Goal: Task Accomplishment & Management: Manage account settings

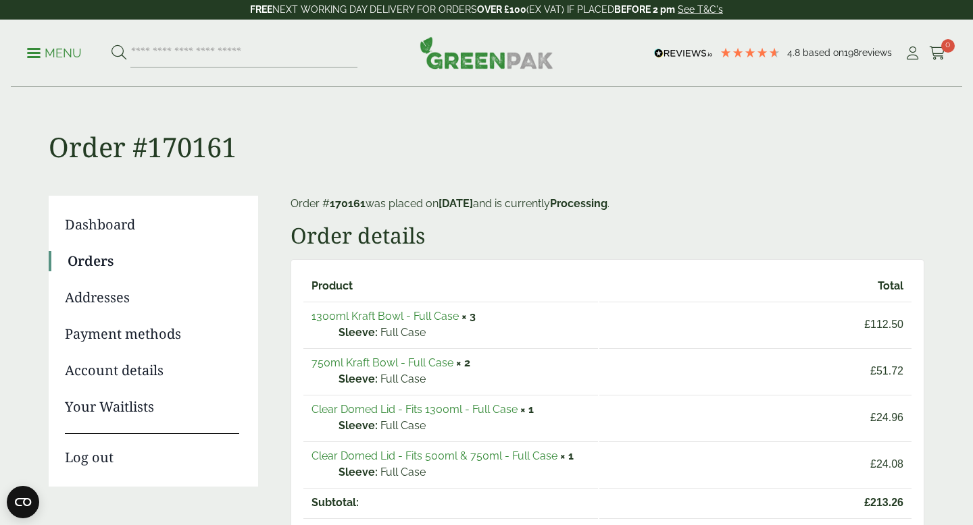
click at [37, 55] on p "Menu" at bounding box center [54, 53] width 55 height 16
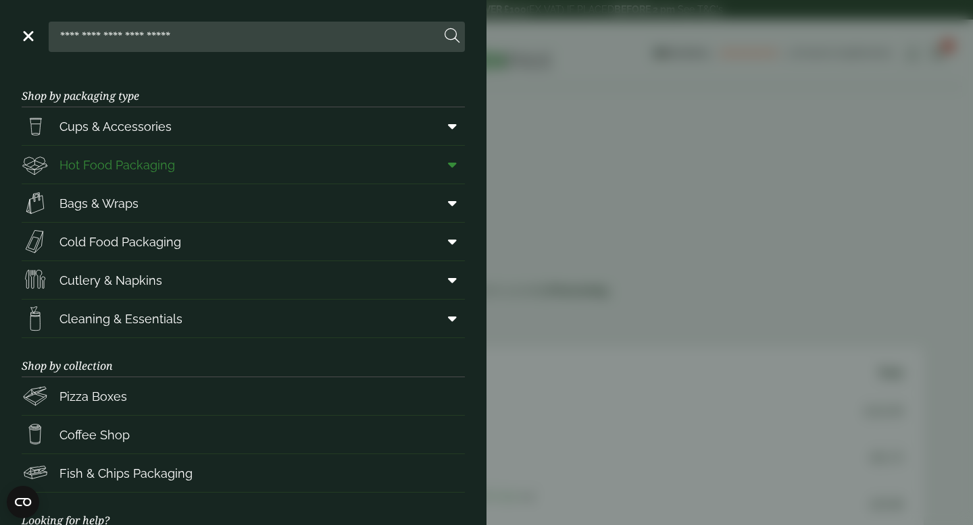
click at [102, 168] on span "Hot Food Packaging" at bounding box center [116, 165] width 115 height 18
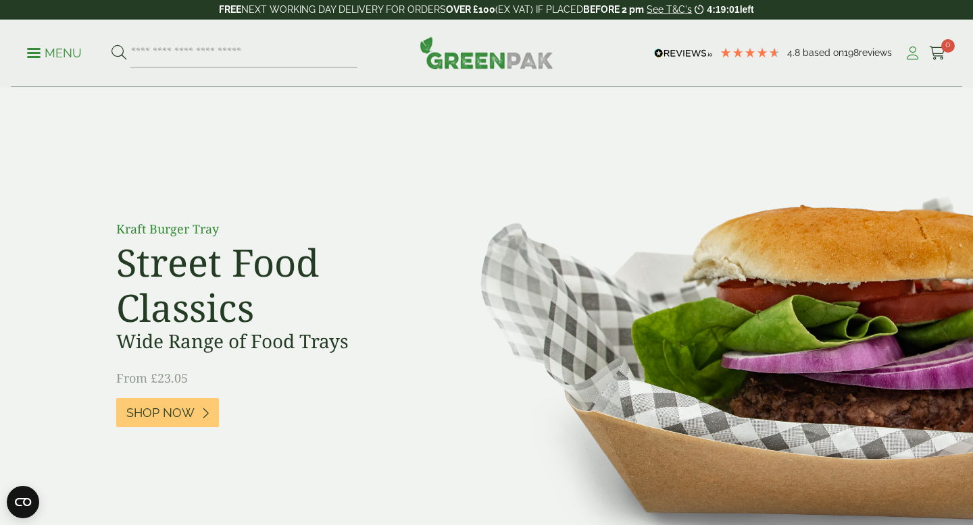
click at [915, 55] on icon at bounding box center [912, 54] width 17 height 14
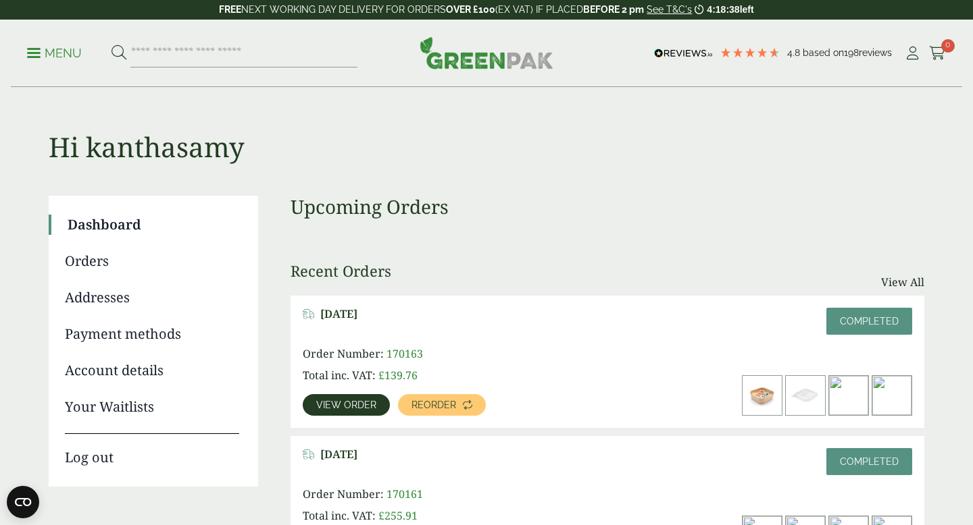
click at [351, 402] on span "View order" at bounding box center [346, 405] width 60 height 9
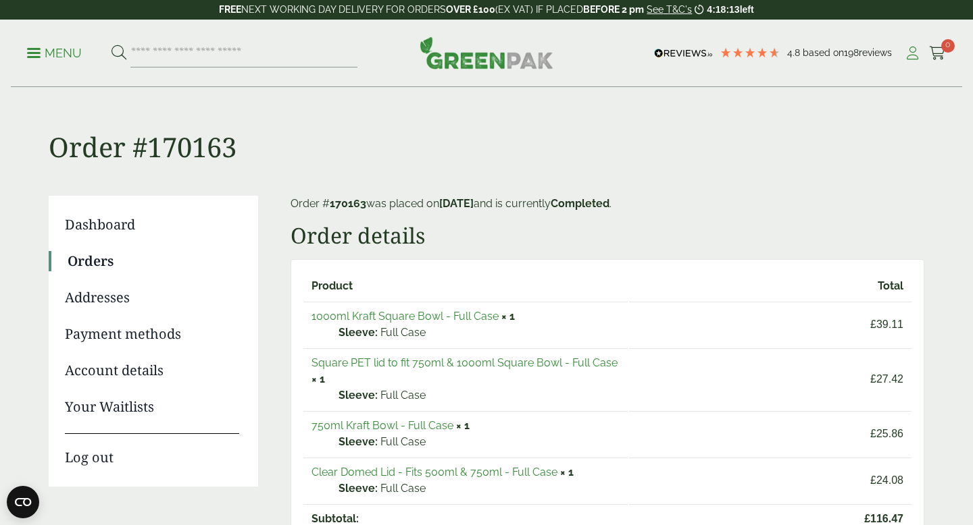
click at [909, 55] on icon at bounding box center [912, 54] width 17 height 14
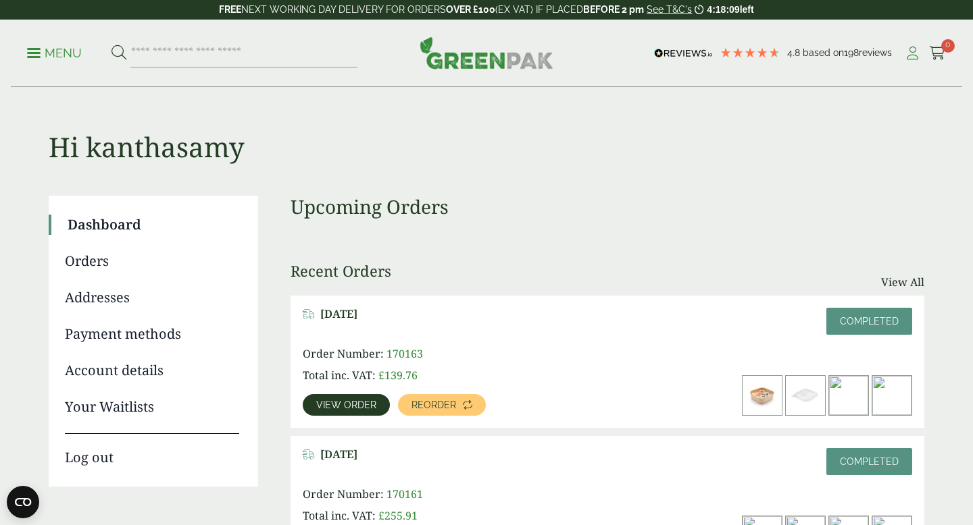
click at [911, 51] on icon at bounding box center [912, 54] width 17 height 14
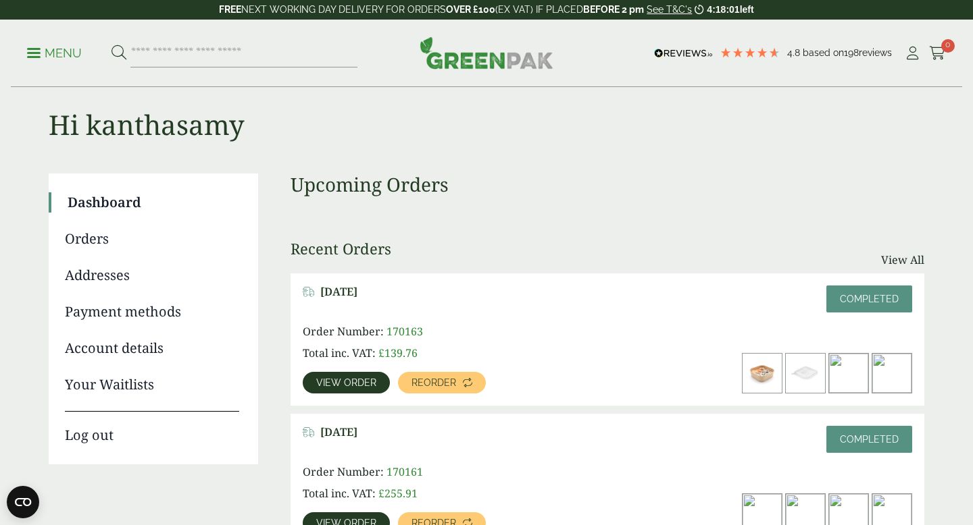
scroll to position [24, 0]
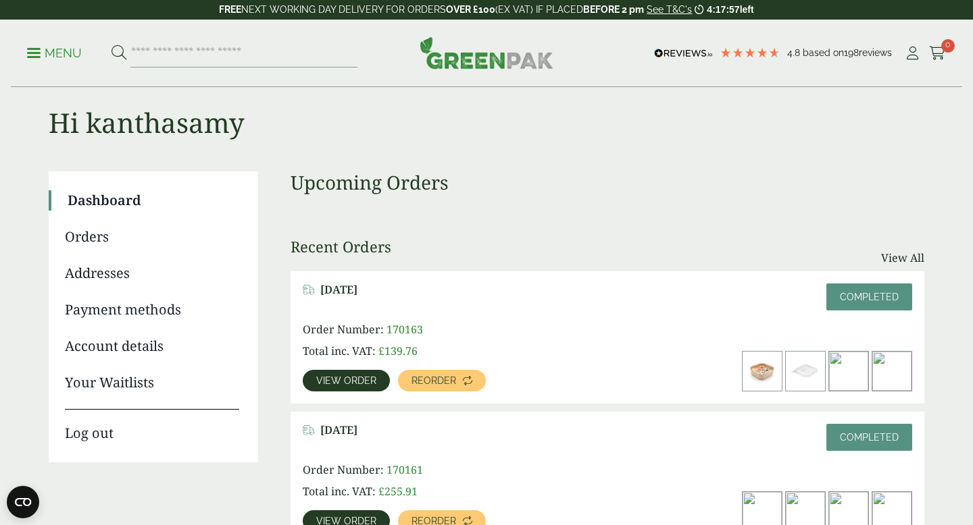
click at [99, 308] on link "Payment methods" at bounding box center [152, 310] width 174 height 20
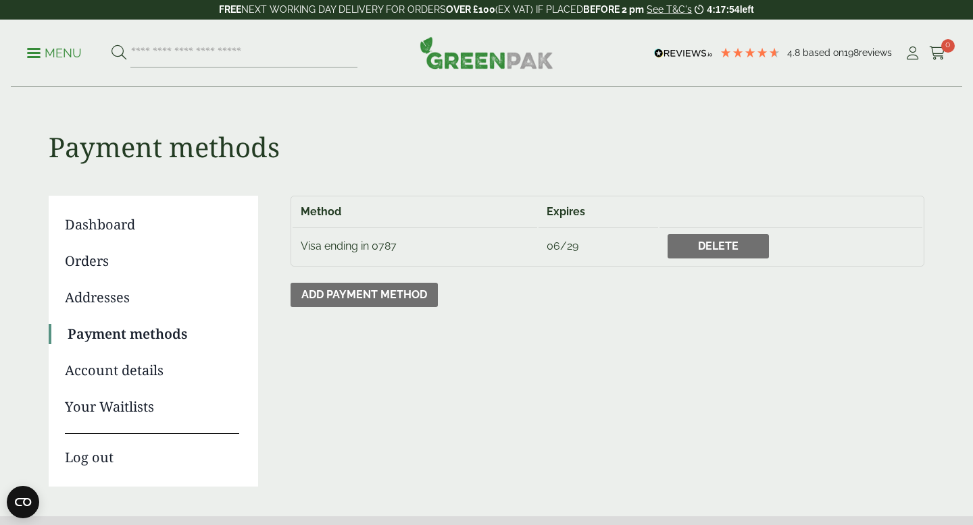
click at [96, 267] on link "Orders" at bounding box center [152, 261] width 174 height 20
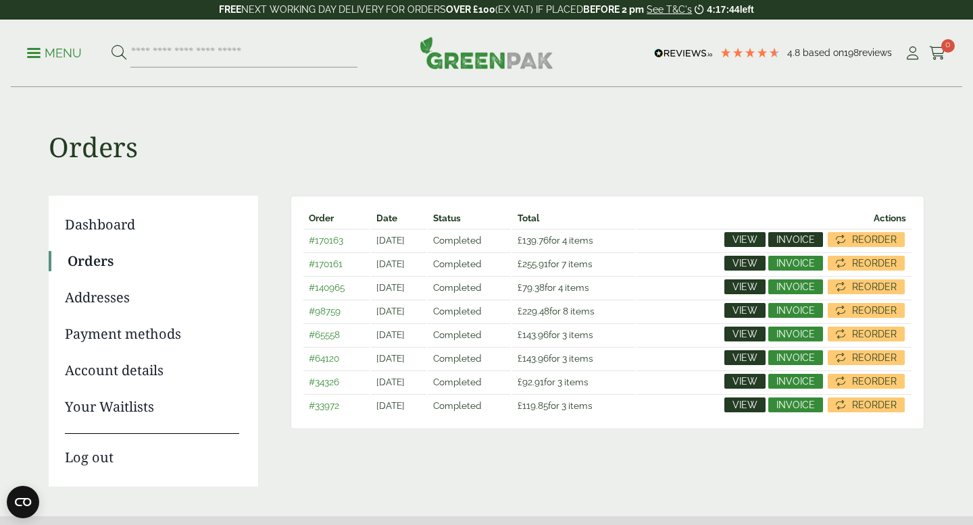
click at [792, 245] on span "Invoice" at bounding box center [795, 239] width 38 height 9
click at [794, 264] on span "Invoice" at bounding box center [795, 263] width 38 height 9
